Goal: Find specific page/section: Find specific page/section

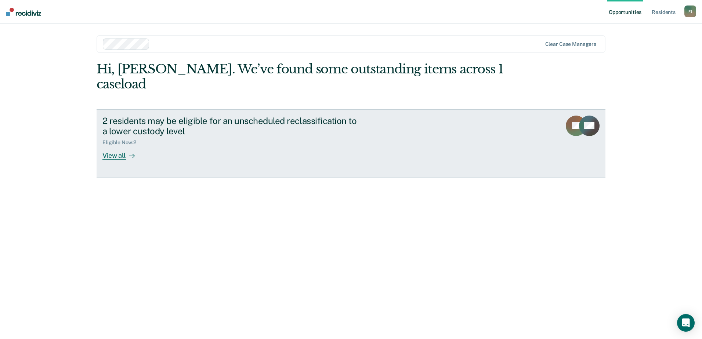
click at [108, 146] on div "View all" at bounding box center [122, 153] width 41 height 14
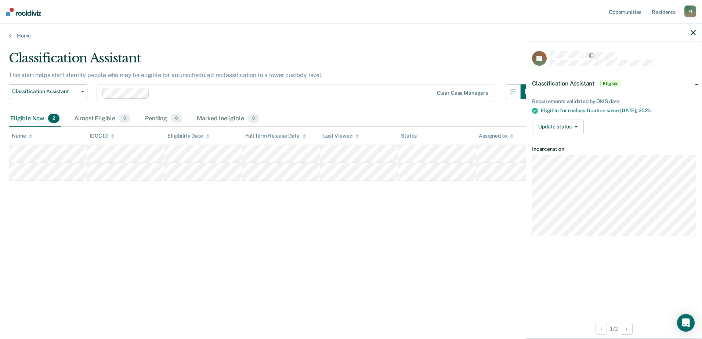
click at [383, 61] on div "Classification Assistant" at bounding box center [272, 61] width 526 height 21
drag, startPoint x: 321, startPoint y: 254, endPoint x: 261, endPoint y: 212, distance: 73.6
click at [321, 253] on div "Classification Assistant This alert helps staff identify people who may be elig…" at bounding box center [351, 167] width 684 height 233
click at [248, 238] on div "Classification Assistant This alert helps staff identify people who may be elig…" at bounding box center [351, 167] width 684 height 233
click at [185, 200] on div "Classification Assistant This alert helps staff identify people who may be elig…" at bounding box center [351, 167] width 684 height 233
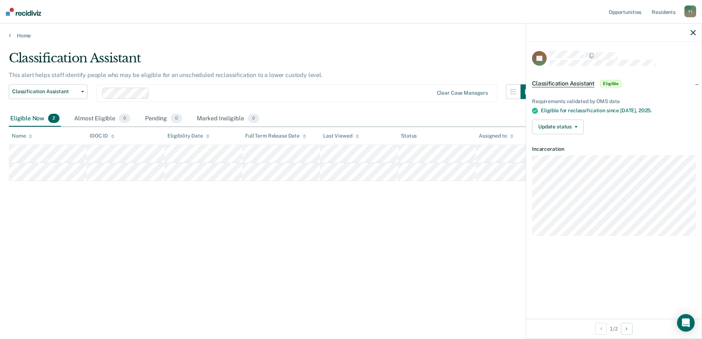
click at [262, 62] on div "Classification Assistant" at bounding box center [272, 61] width 526 height 21
click at [214, 268] on div "Classification Assistant This alert helps staff identify people who may be elig…" at bounding box center [351, 167] width 684 height 233
click at [475, 232] on div "Classification Assistant This alert helps staff identify people who may be elig…" at bounding box center [351, 167] width 684 height 233
click at [497, 39] on main "Classification Assistant This alert helps staff identify people who may be elig…" at bounding box center [351, 188] width 702 height 298
click at [37, 248] on div "Classification Assistant This alert helps staff identify people who may be elig…" at bounding box center [351, 167] width 684 height 233
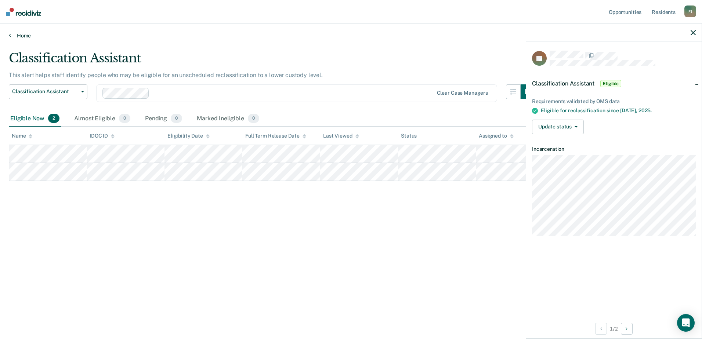
click at [139, 36] on link "Home" at bounding box center [351, 35] width 684 height 7
